Goal: Task Accomplishment & Management: Complete application form

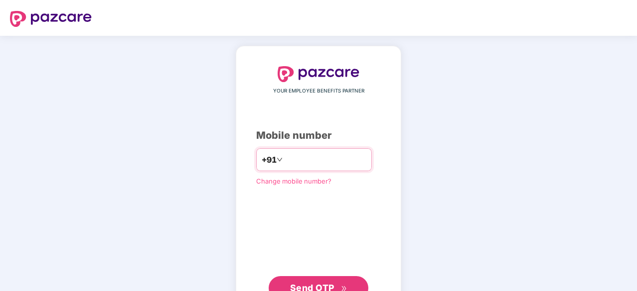
drag, startPoint x: 0, startPoint y: 0, endPoint x: 336, endPoint y: 156, distance: 370.3
click at [336, 156] on input "number" at bounding box center [325, 160] width 82 height 16
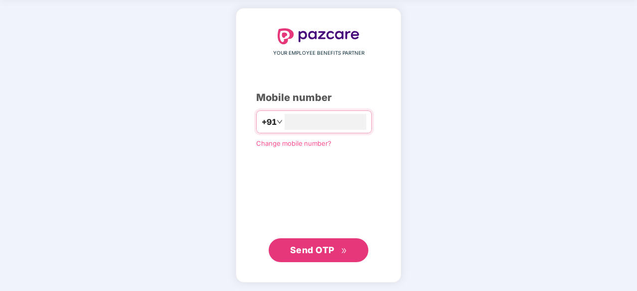
type input "**********"
click at [334, 247] on span "Send OTP" at bounding box center [318, 250] width 57 height 14
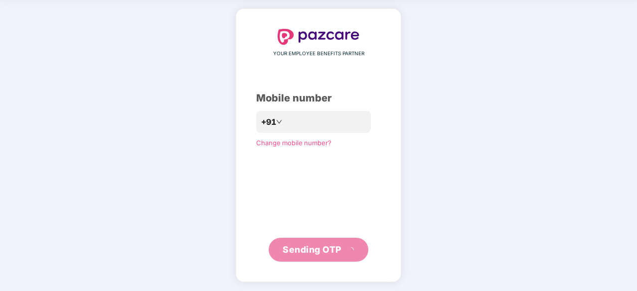
scroll to position [33, 0]
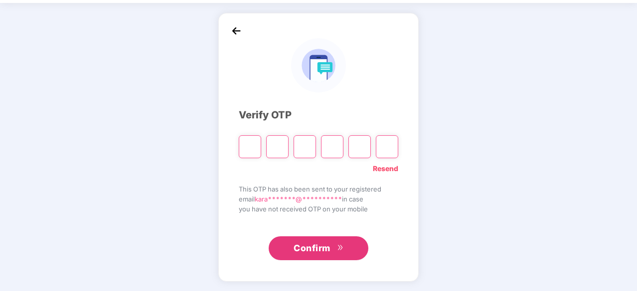
paste input "*"
type input "*"
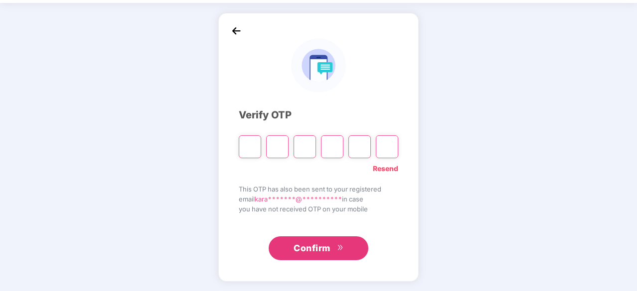
type input "*"
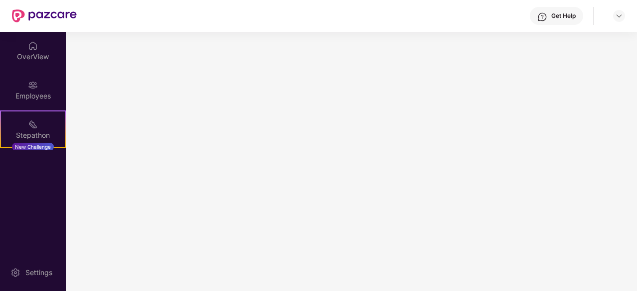
scroll to position [0, 0]
